Goal: Navigation & Orientation: Find specific page/section

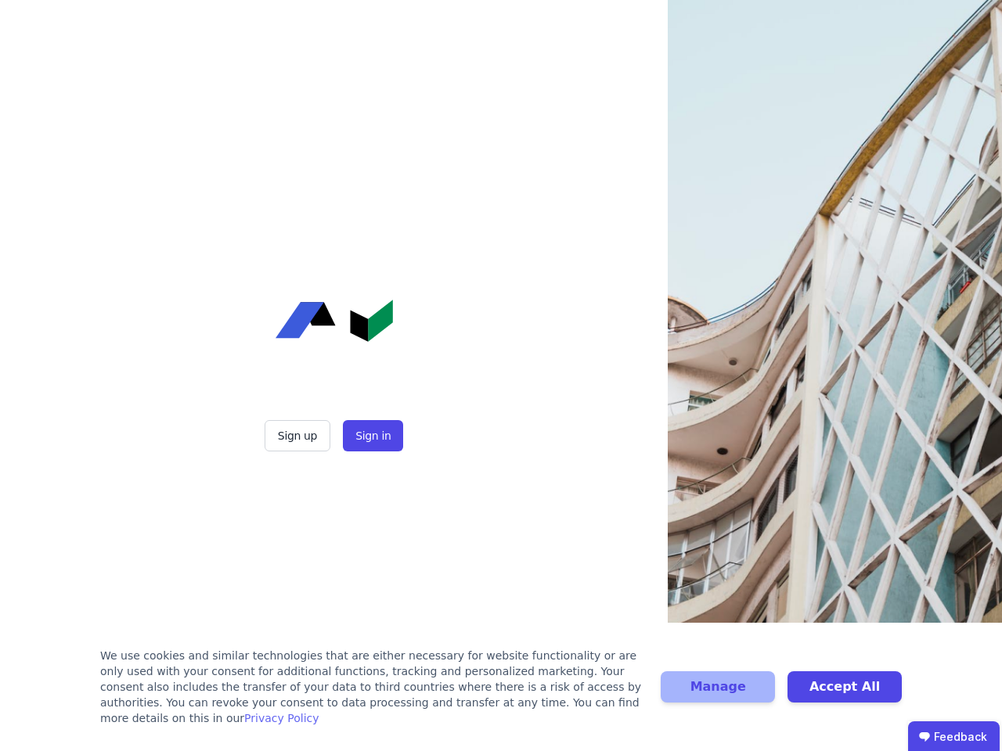
click at [501, 376] on div "Sign up Sign in" at bounding box center [334, 375] width 391 height 751
click at [299, 436] on button "Sign up" at bounding box center [297, 435] width 66 height 31
click at [371, 436] on button "Sign in" at bounding box center [373, 435] width 60 height 31
click at [501, 695] on div "We use cookies and similar technologies that are either necessary for website f…" at bounding box center [371, 687] width 542 height 78
click at [718, 695] on button "Manage" at bounding box center [717, 686] width 114 height 31
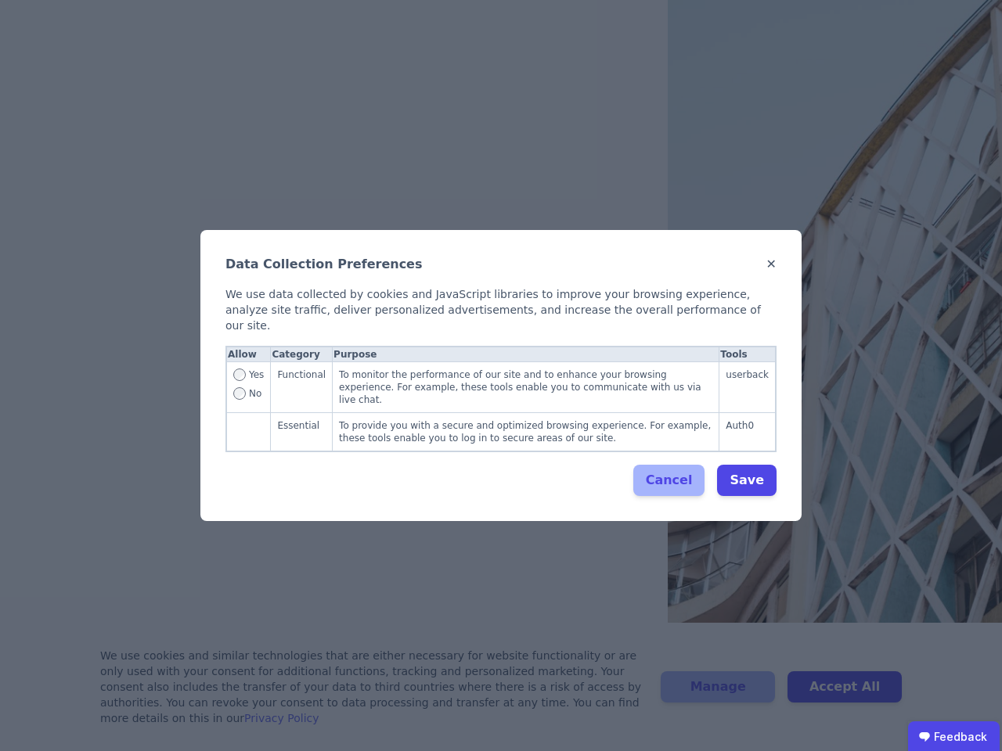
click at [844, 695] on div "Data Collection Preferences ✕ We use data collected by cookies and JavaScript l…" at bounding box center [501, 375] width 1002 height 751
click at [953, 736] on ubdiv "Feedback" at bounding box center [954, 737] width 92 height 31
